Goal: Complete application form

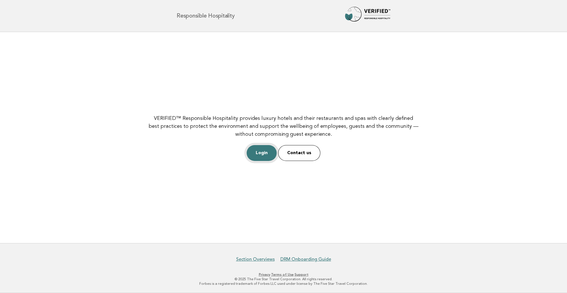
click at [260, 154] on link "Login" at bounding box center [262, 153] width 30 height 16
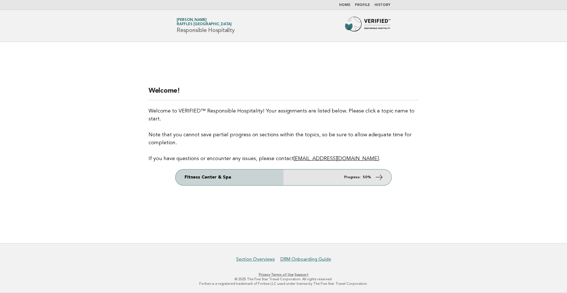
click at [358, 176] on em "Progress:" at bounding box center [352, 178] width 16 height 4
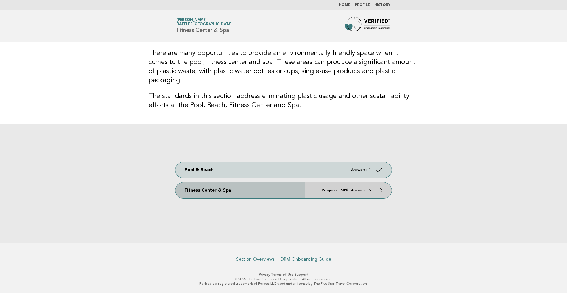
click at [334, 189] on link "Fitness Center & Spa Progress: 60% Answers: 5" at bounding box center [284, 191] width 216 height 16
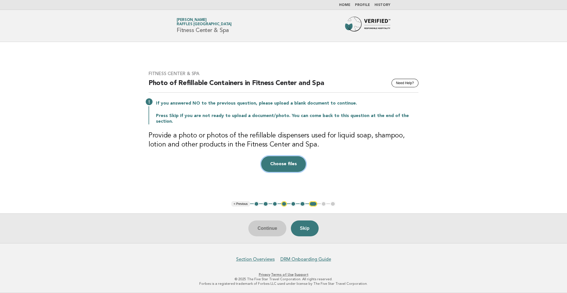
click at [287, 161] on button "Choose files" at bounding box center [283, 164] width 45 height 16
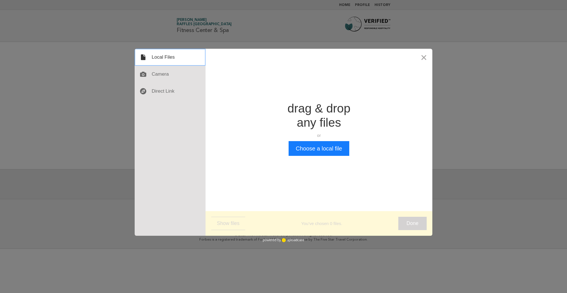
click at [167, 58] on div at bounding box center [170, 57] width 71 height 17
click at [318, 150] on button "Choose a local file" at bounding box center [319, 148] width 60 height 15
click at [316, 149] on button "Choose a local file" at bounding box center [319, 148] width 60 height 15
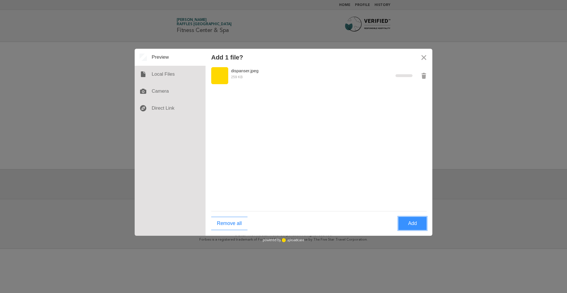
click at [402, 222] on button "Add" at bounding box center [413, 223] width 28 height 13
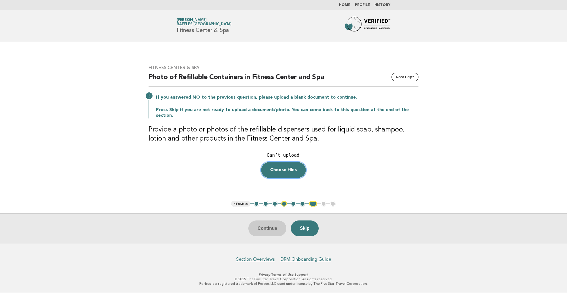
click at [289, 162] on button "Choose files" at bounding box center [283, 170] width 45 height 16
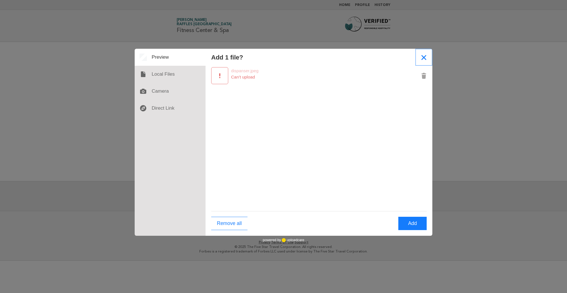
click at [428, 61] on button "Close" at bounding box center [424, 57] width 17 height 17
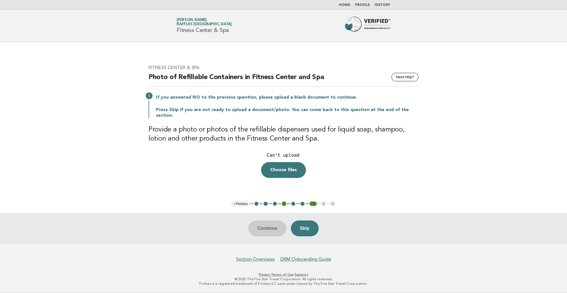
click at [243, 205] on button "< Previous" at bounding box center [241, 204] width 18 height 6
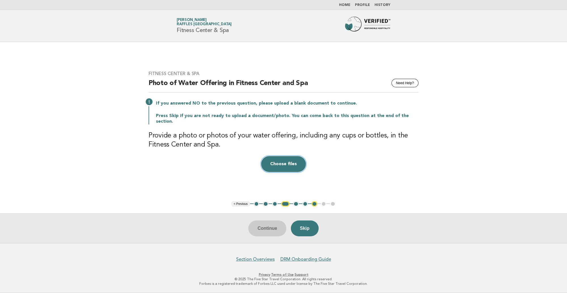
click at [272, 162] on button "Choose files" at bounding box center [283, 164] width 45 height 16
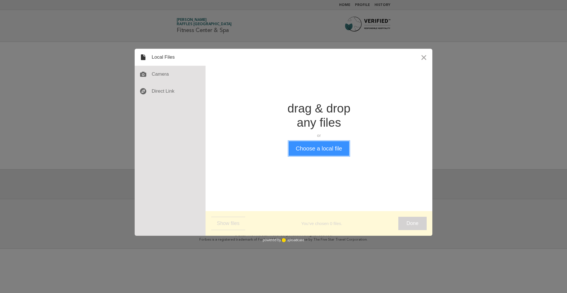
click at [322, 149] on button "Choose a local file" at bounding box center [319, 148] width 60 height 15
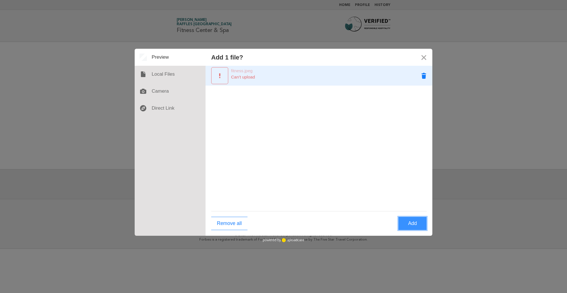
click at [423, 75] on button "Remove fitness.jpeg" at bounding box center [424, 75] width 17 height 17
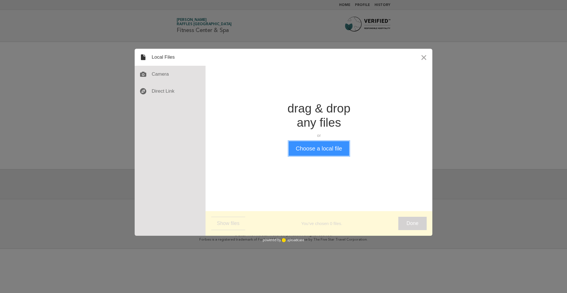
click at [314, 150] on button "Choose a local file" at bounding box center [319, 148] width 60 height 15
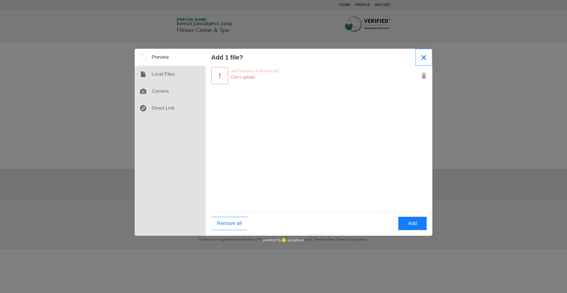
click at [424, 58] on button "Close" at bounding box center [424, 57] width 17 height 17
